Goal: Task Accomplishment & Management: Use online tool/utility

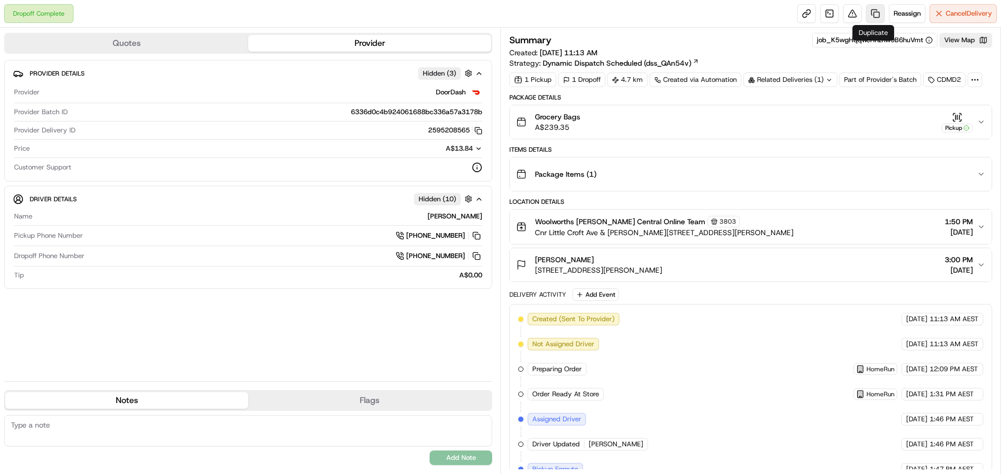
click at [866, 16] on link at bounding box center [875, 13] width 19 height 19
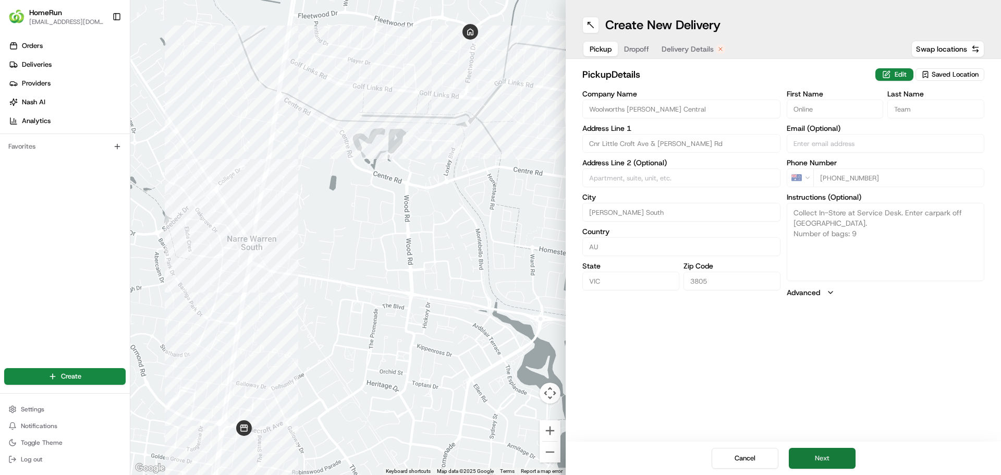
click at [830, 457] on button "Next" at bounding box center [822, 458] width 67 height 21
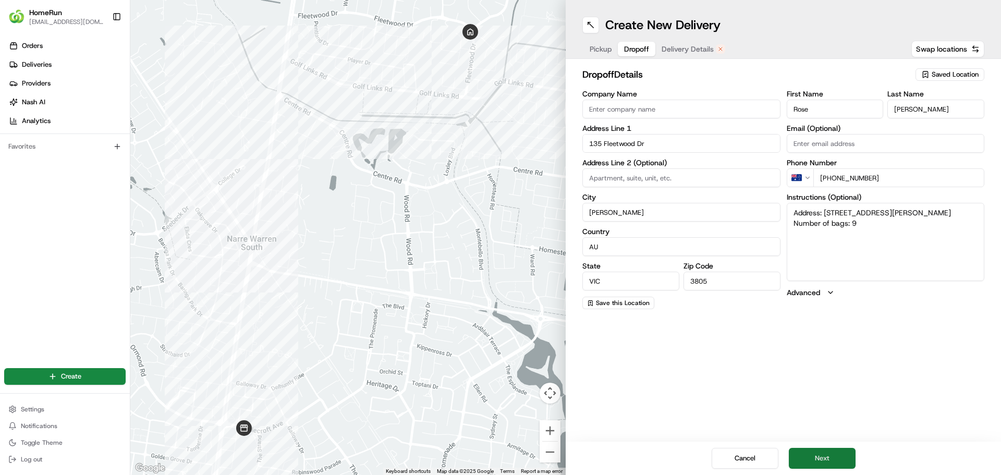
click at [829, 457] on button "Next" at bounding box center [822, 458] width 67 height 21
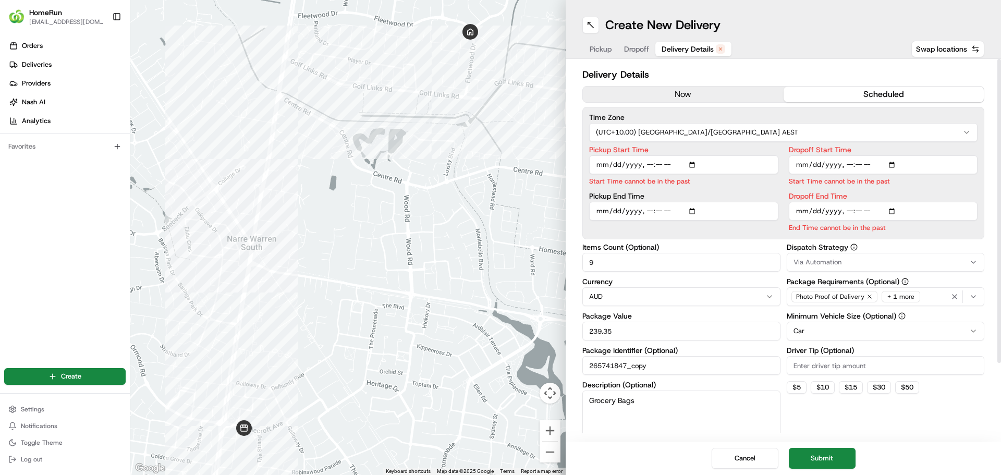
click at [703, 92] on button "now" at bounding box center [683, 95] width 201 height 16
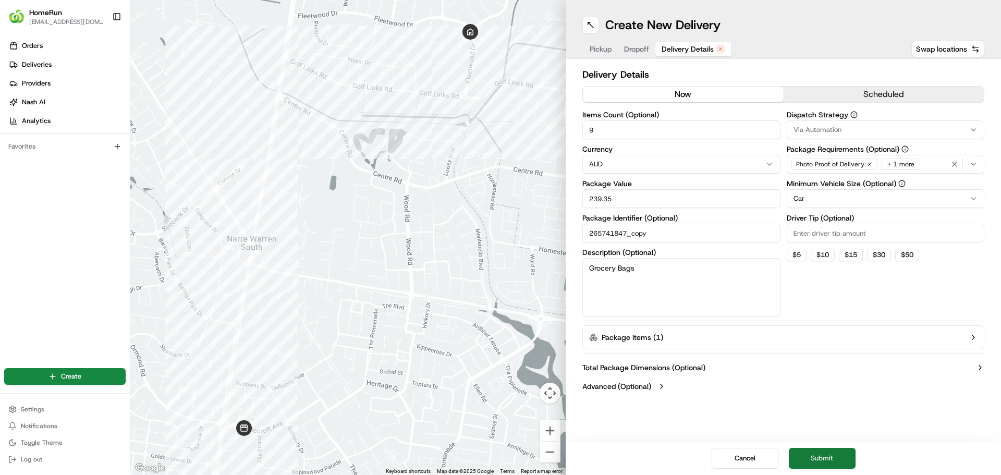
click at [814, 461] on button "Submit" at bounding box center [822, 458] width 67 height 21
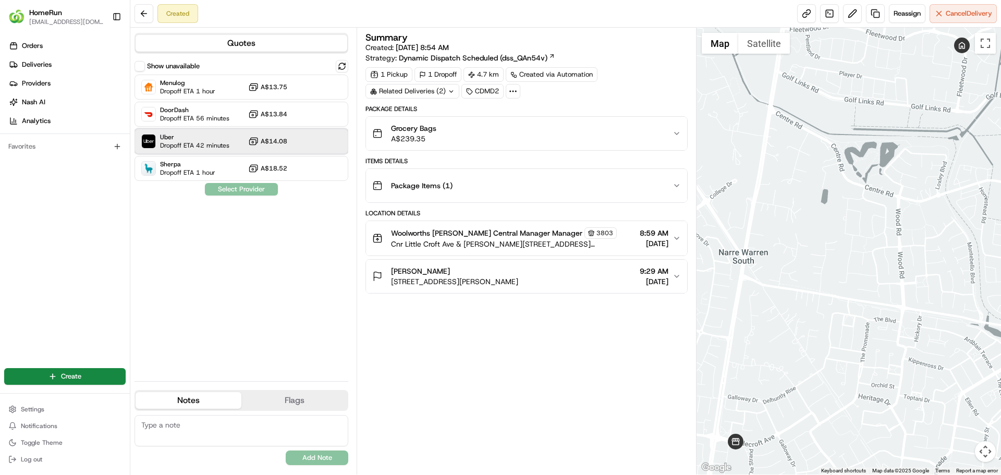
click at [218, 139] on span "Uber" at bounding box center [194, 137] width 69 height 8
click at [248, 188] on button "Assign Provider" at bounding box center [241, 189] width 74 height 13
